Goal: Navigation & Orientation: Find specific page/section

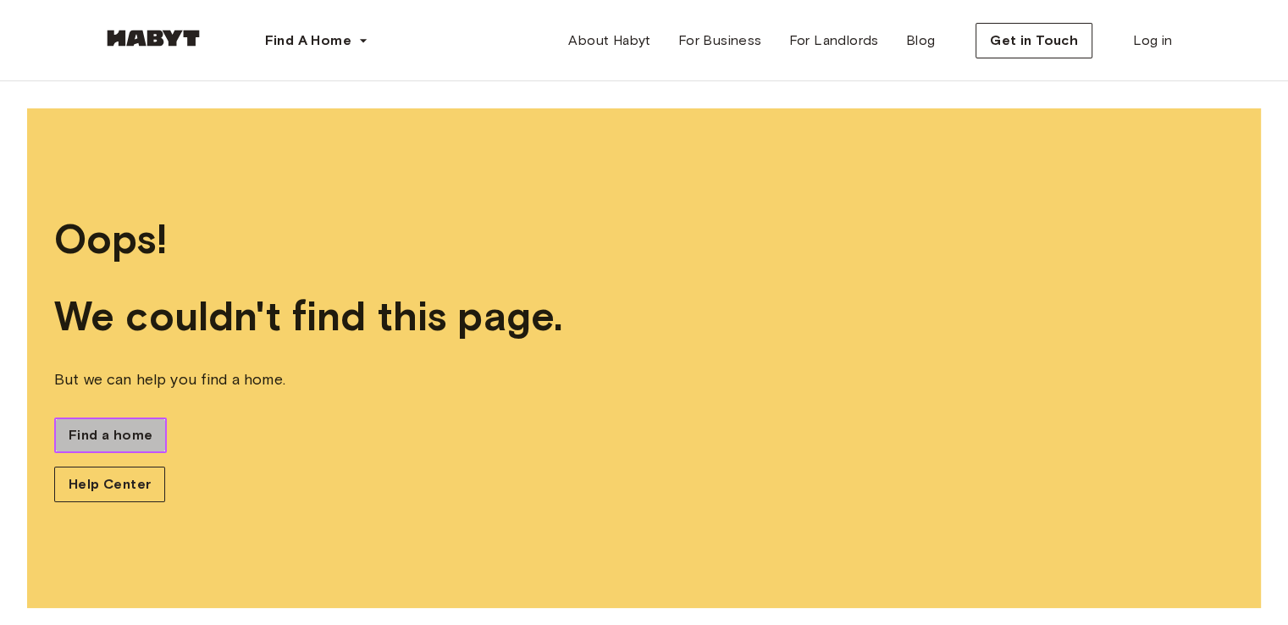
click at [114, 438] on span "Find a home" at bounding box center [111, 435] width 84 height 20
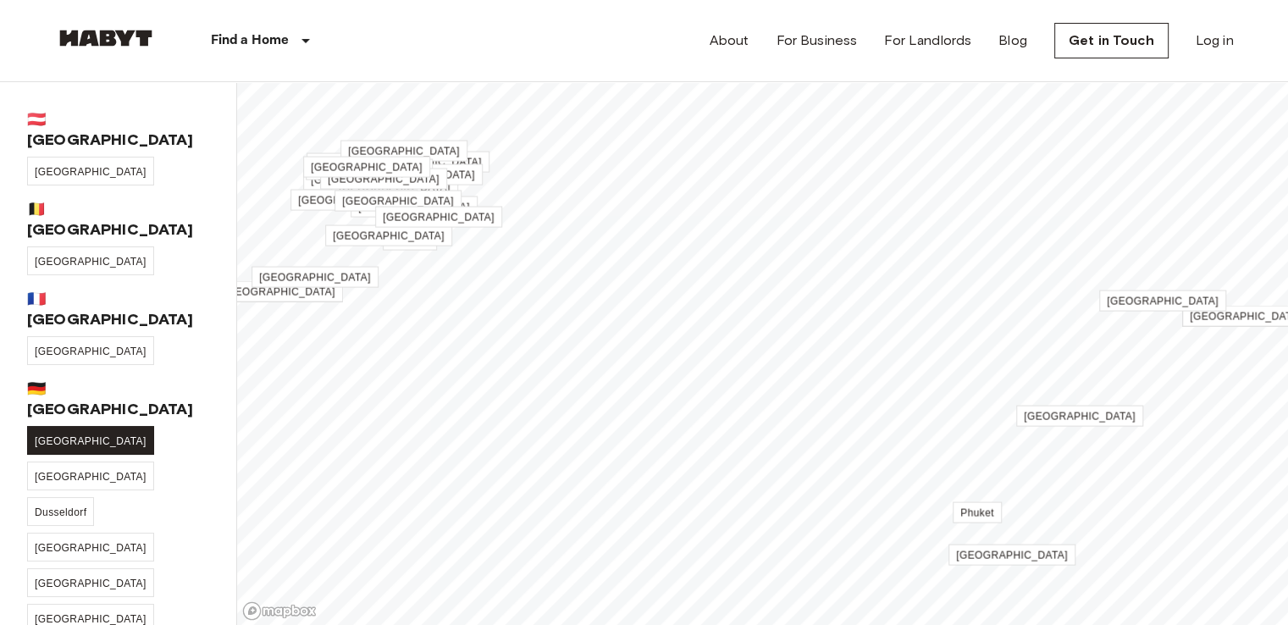
click at [49, 435] on span "[GEOGRAPHIC_DATA]" at bounding box center [91, 441] width 112 height 12
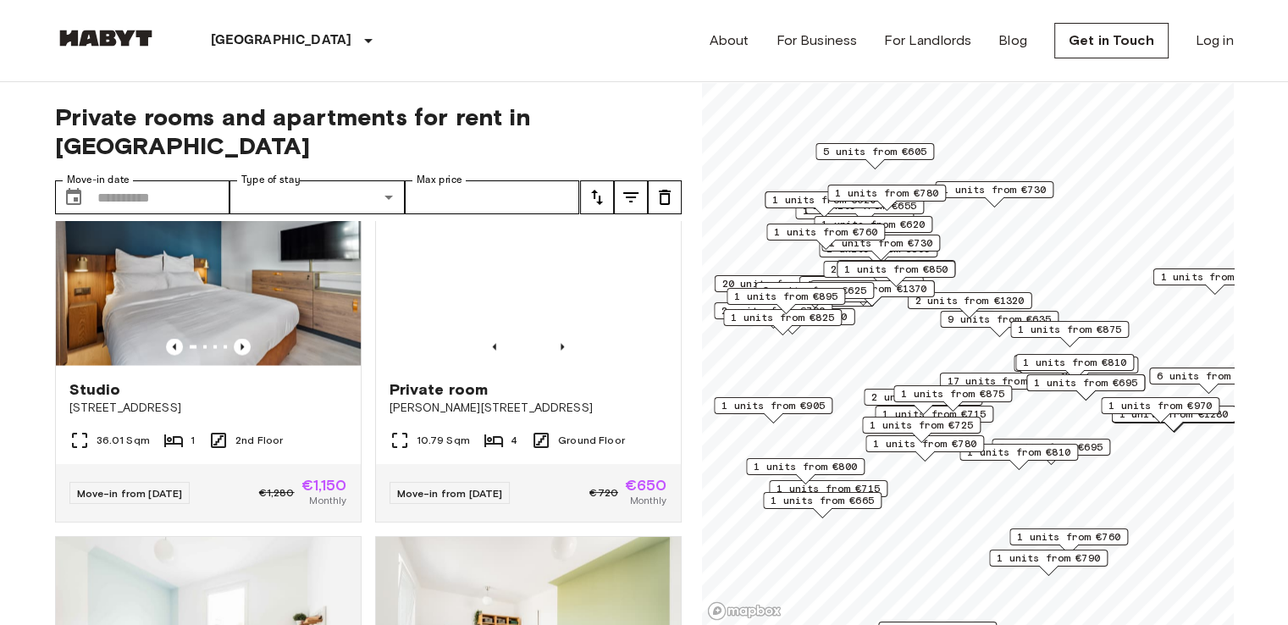
scroll to position [3634, 0]
